Goal: Information Seeking & Learning: Learn about a topic

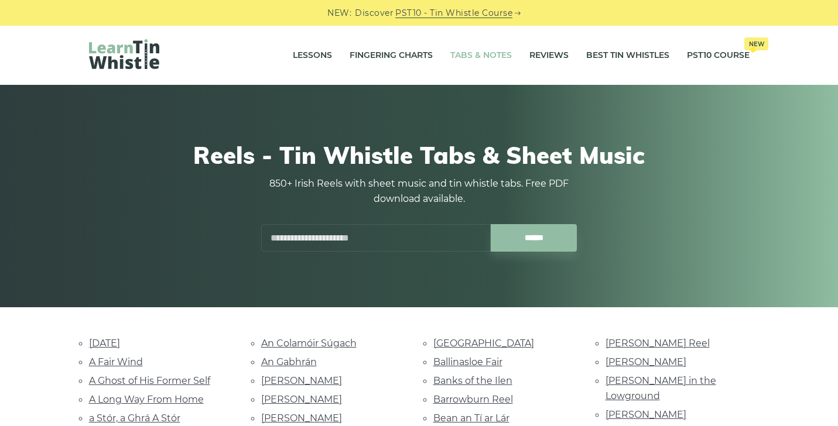
click at [456, 54] on link "Tabs & Notes" at bounding box center [480, 55] width 61 height 29
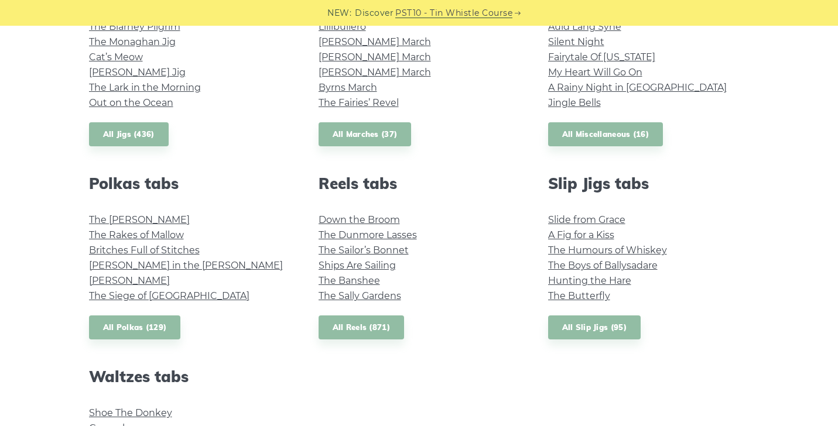
scroll to position [719, 0]
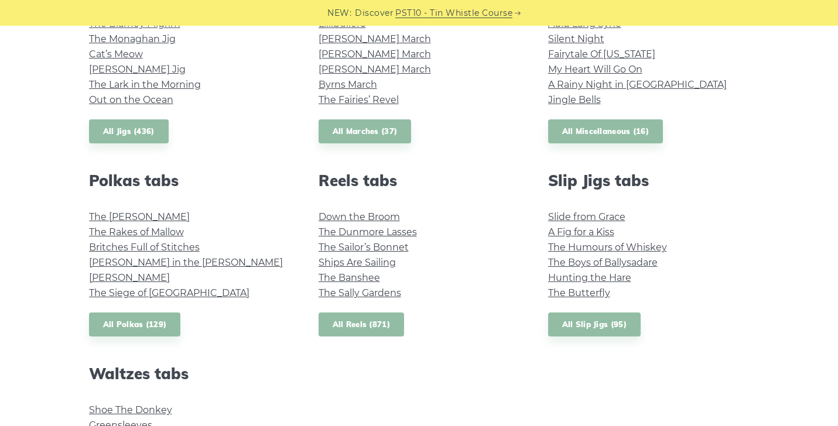
click at [342, 319] on link "All Reels (871)" at bounding box center [361, 325] width 86 height 24
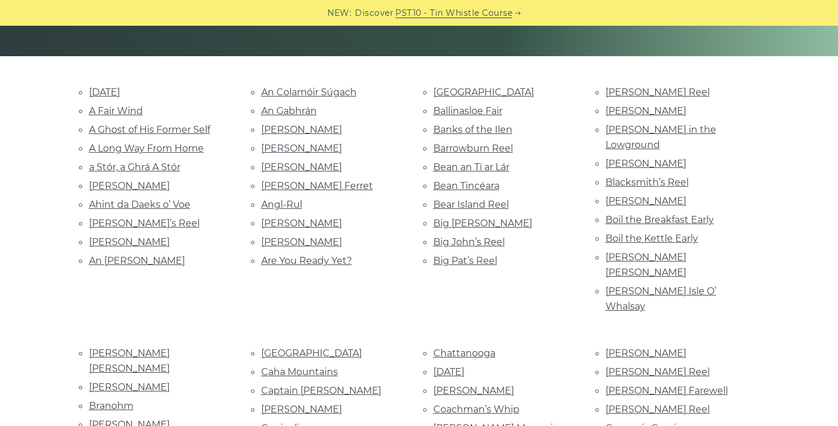
scroll to position [125, 0]
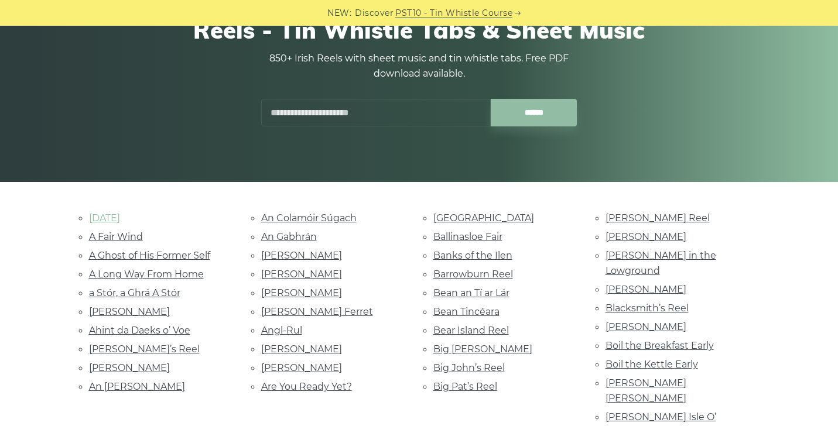
click at [116, 218] on link "1st August" at bounding box center [104, 217] width 31 height 11
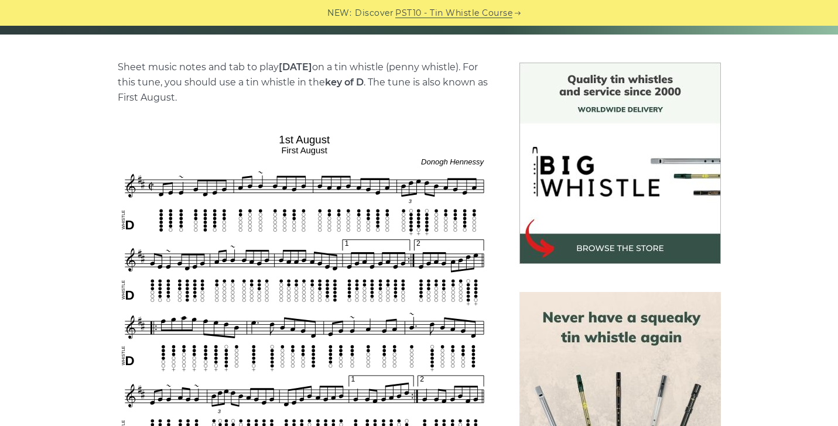
scroll to position [272, 0]
